Goal: Check status

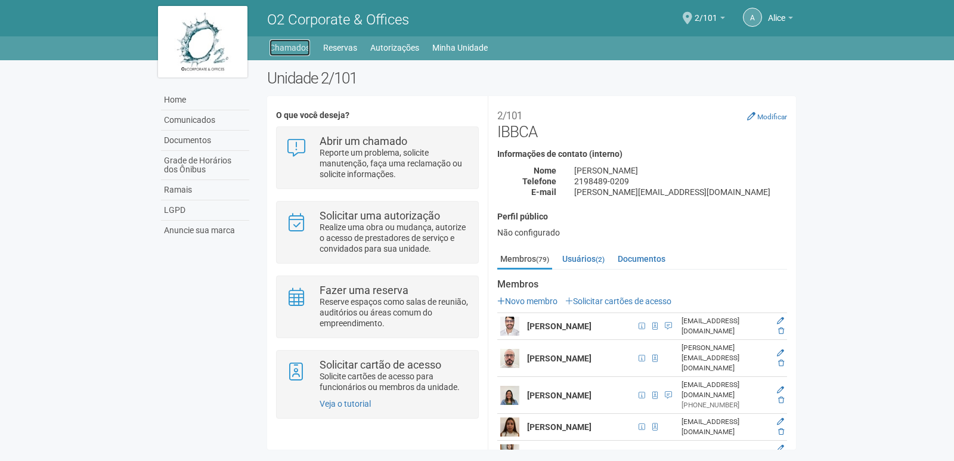
click at [282, 49] on link "Chamados" at bounding box center [290, 47] width 41 height 17
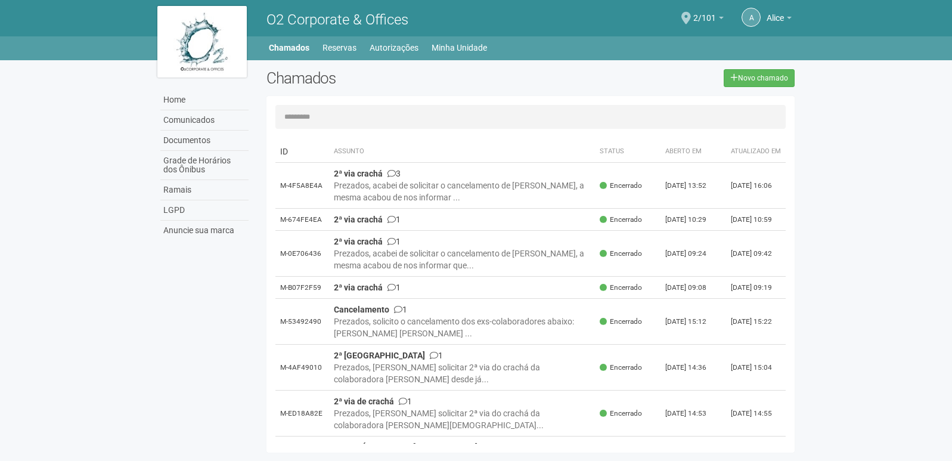
click at [403, 36] on div "O2 Corporate & Offices" at bounding box center [394, 18] width 273 height 36
click at [403, 51] on link "Autorizações" at bounding box center [394, 47] width 49 height 17
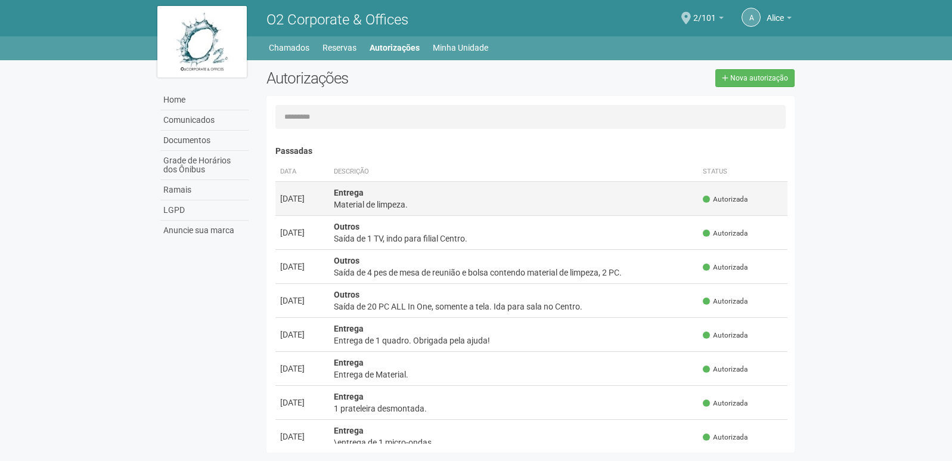
click at [559, 191] on td "Entrega Material de limpeza." at bounding box center [514, 198] width 370 height 34
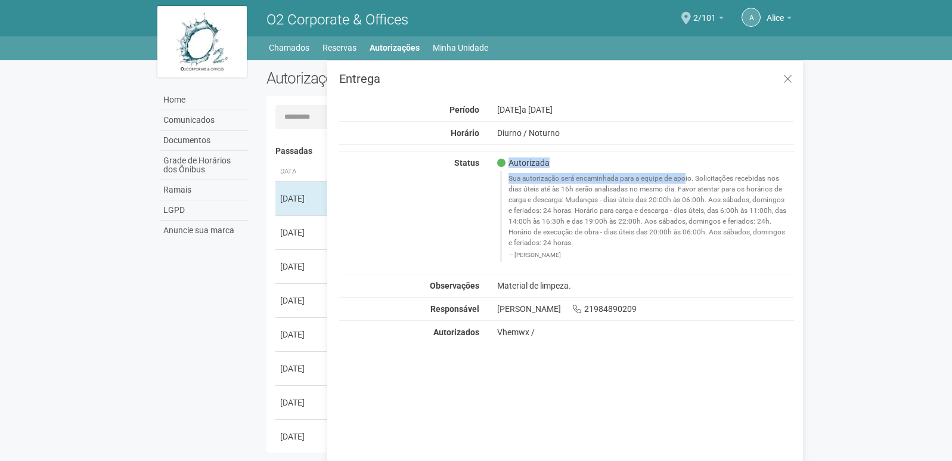
drag, startPoint x: 505, startPoint y: 163, endPoint x: 544, endPoint y: 171, distance: 40.1
click at [544, 171] on div "Autorizada Sua autorização será encaminhada para a equipe de apoio. Solicitaçõe…" at bounding box center [646, 212] width 316 height 110
click at [545, 175] on blockquote "Sua autorização será encaminhada para a equipe de apoio. Solicitações recebidas…" at bounding box center [647, 216] width 295 height 90
click at [320, 154] on h4 "Passadas" at bounding box center [532, 151] width 513 height 9
click at [787, 82] on icon at bounding box center [788, 79] width 9 height 12
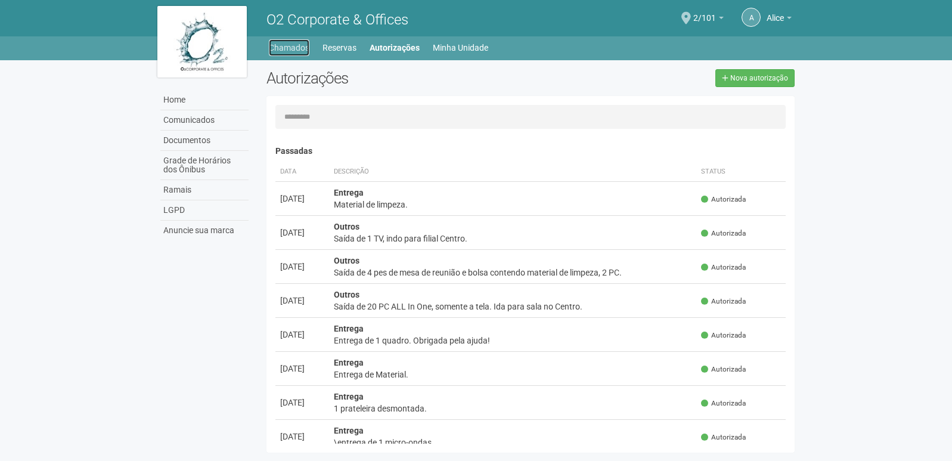
click at [294, 48] on link "Chamados" at bounding box center [289, 47] width 41 height 17
